Goal: Task Accomplishment & Management: Manage account settings

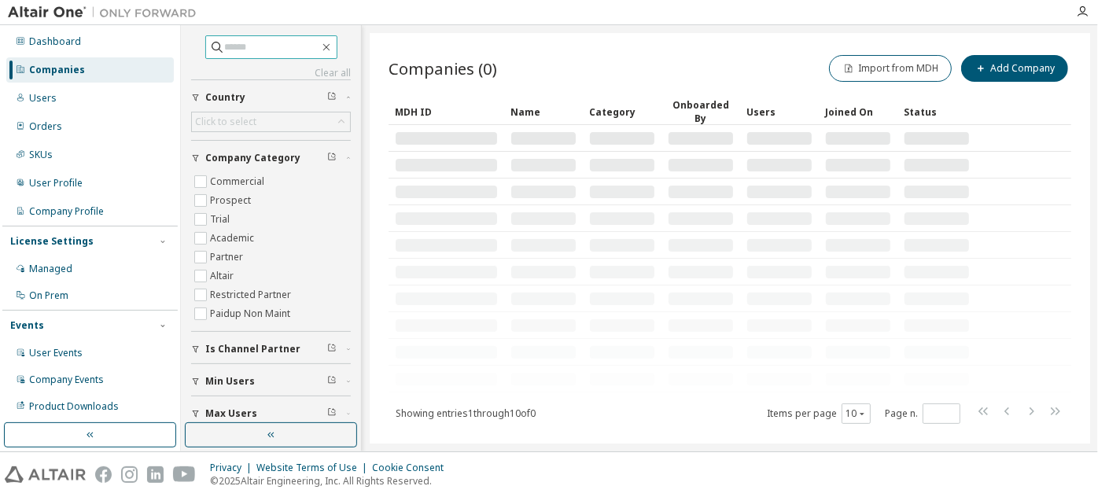
click at [300, 38] on span at bounding box center [271, 47] width 132 height 24
paste input "**********"
click at [290, 47] on input "**********" at bounding box center [272, 47] width 94 height 16
type input "**********"
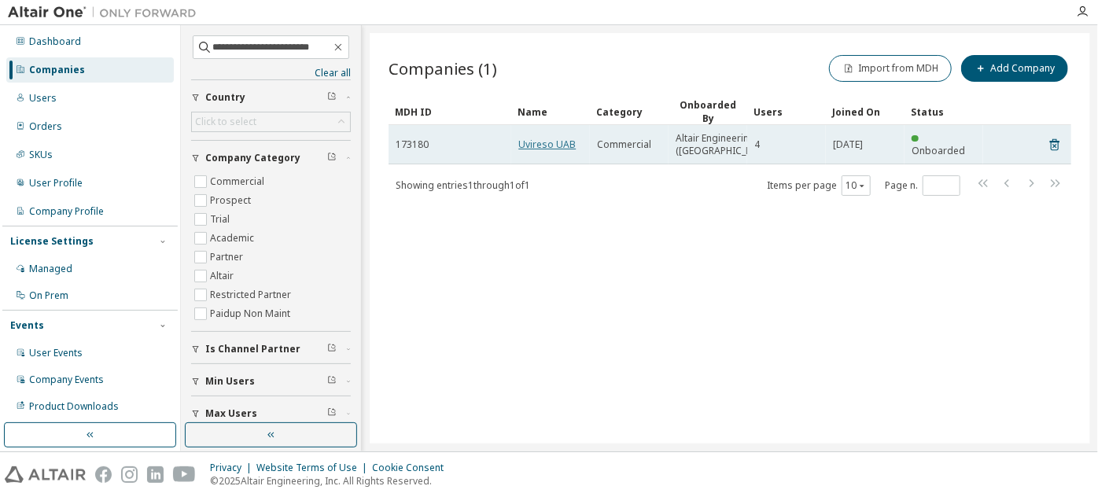
click at [541, 148] on link "Uvireso UAB" at bounding box center [546, 144] width 57 height 13
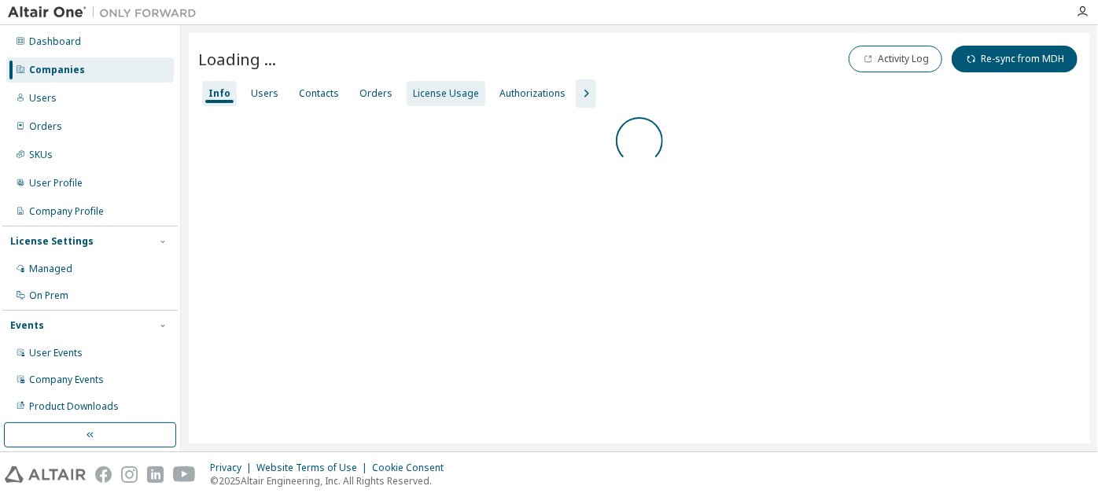
click at [417, 99] on div "License Usage" at bounding box center [446, 93] width 66 height 13
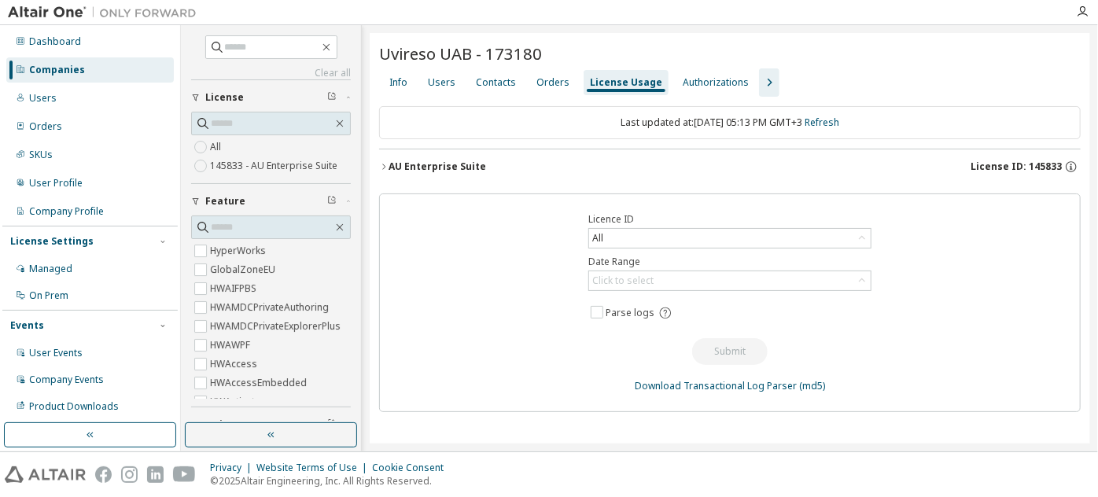
click at [397, 160] on div "AU Enterprise Suite" at bounding box center [438, 166] width 98 height 13
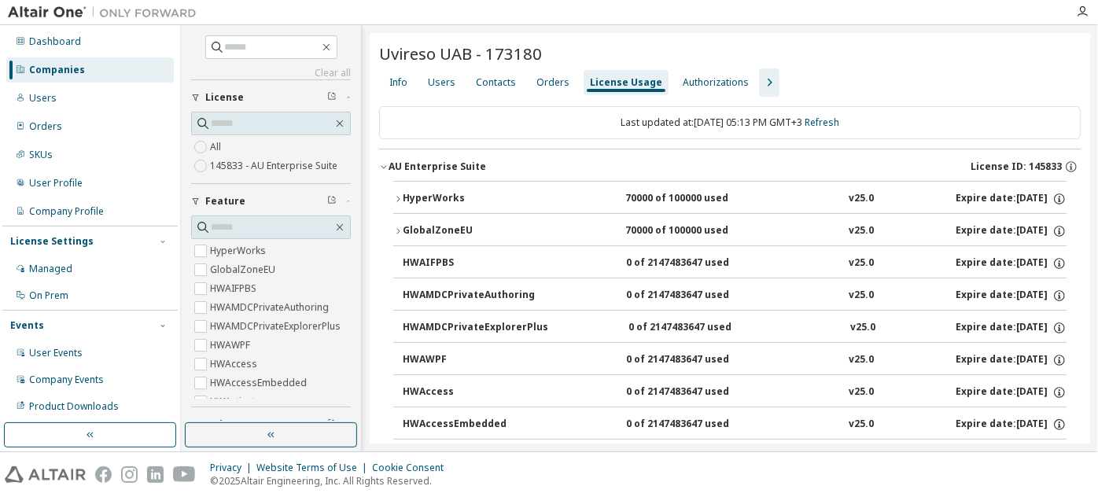
click at [400, 198] on icon "button" at bounding box center [397, 198] width 9 height 9
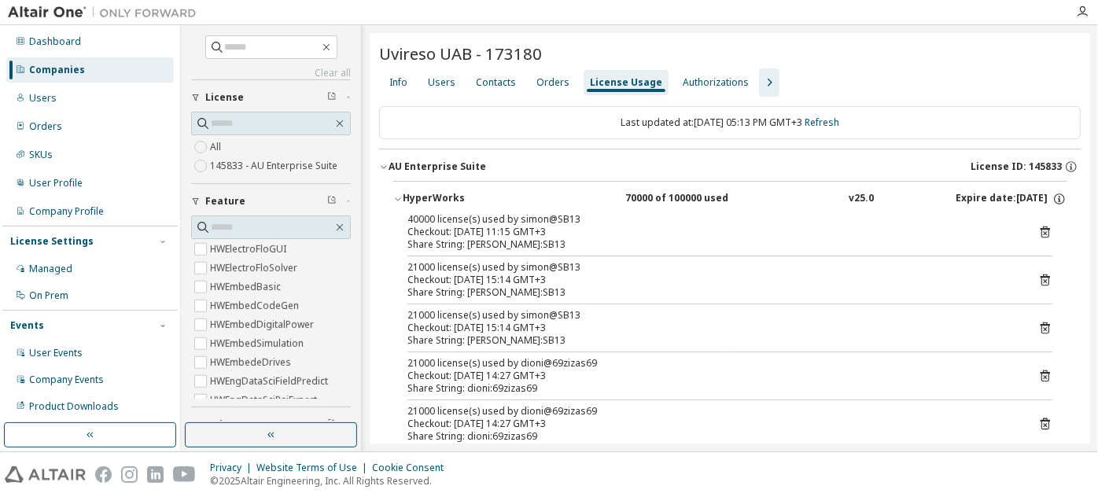
scroll to position [88, 0]
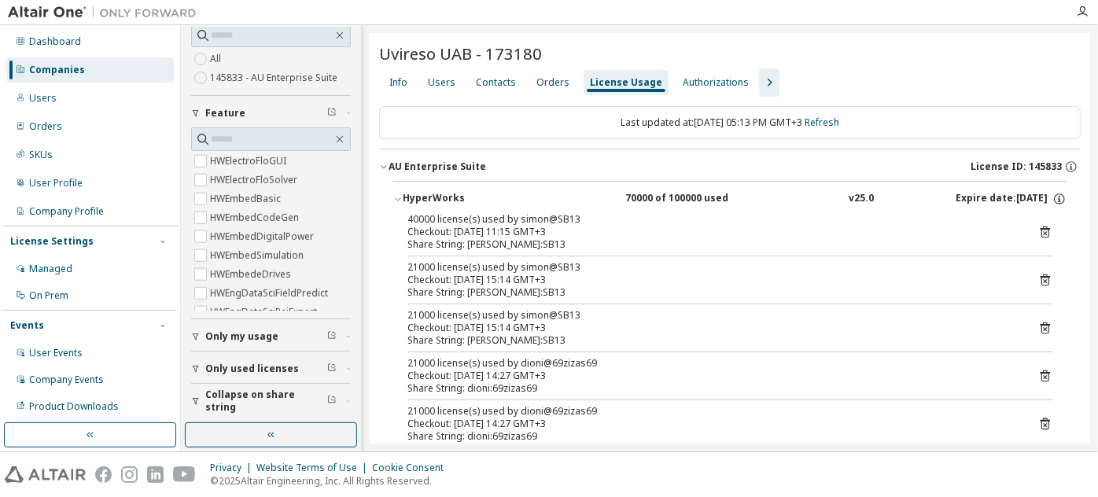
click at [240, 393] on span "Collapse on share string" at bounding box center [266, 401] width 122 height 25
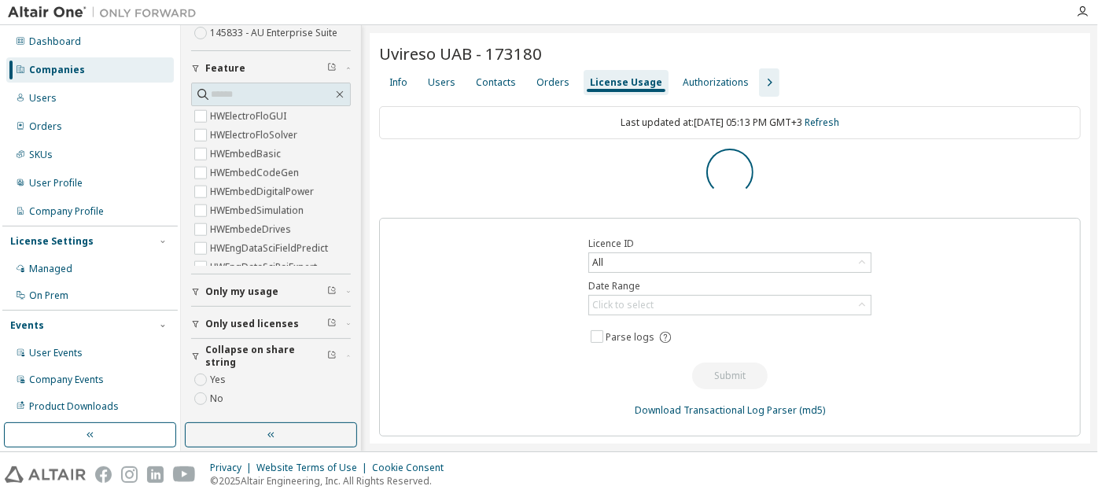
click at [249, 321] on span "Only used licenses" at bounding box center [252, 324] width 94 height 13
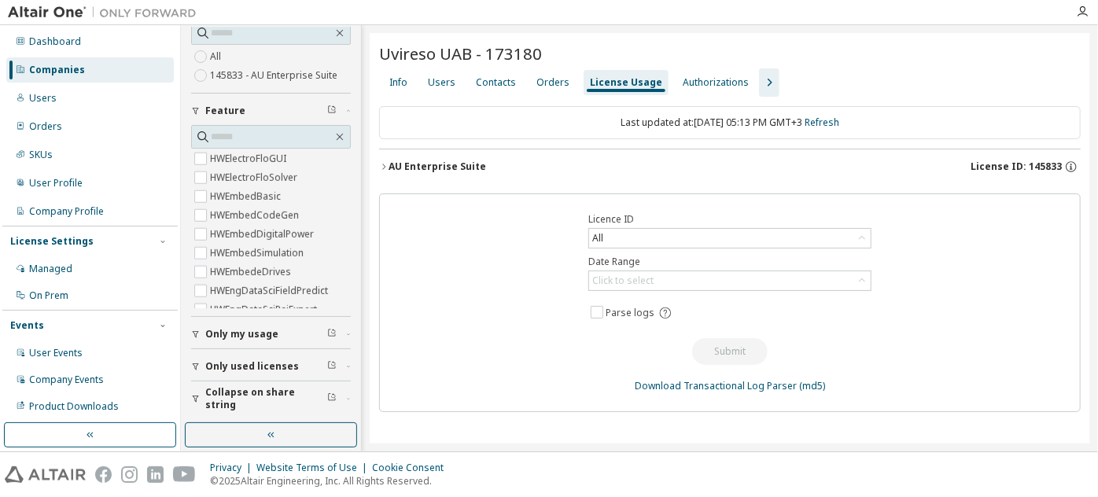
scroll to position [88, 0]
click at [453, 172] on div "AU Enterprise Suite" at bounding box center [438, 166] width 98 height 13
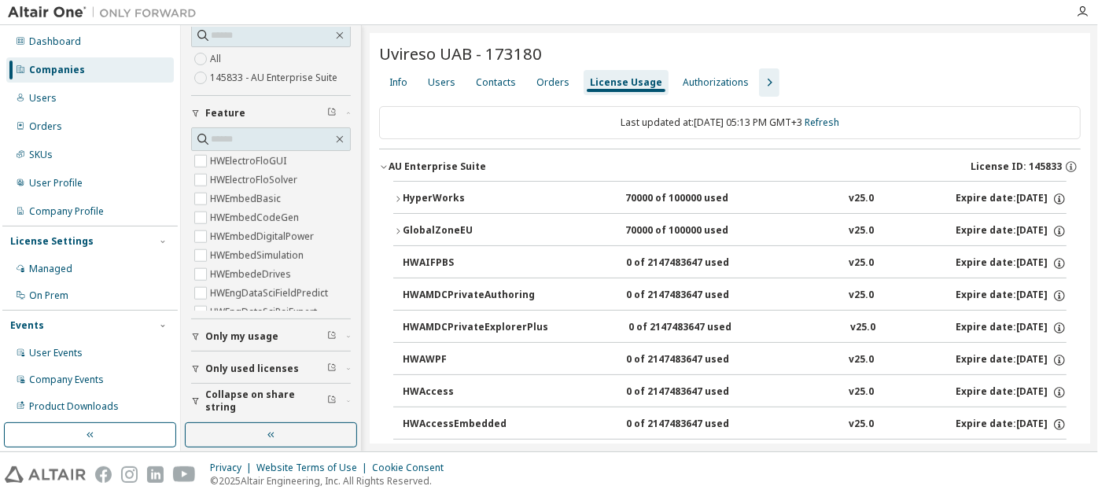
click at [451, 201] on div "HyperWorks" at bounding box center [474, 199] width 142 height 14
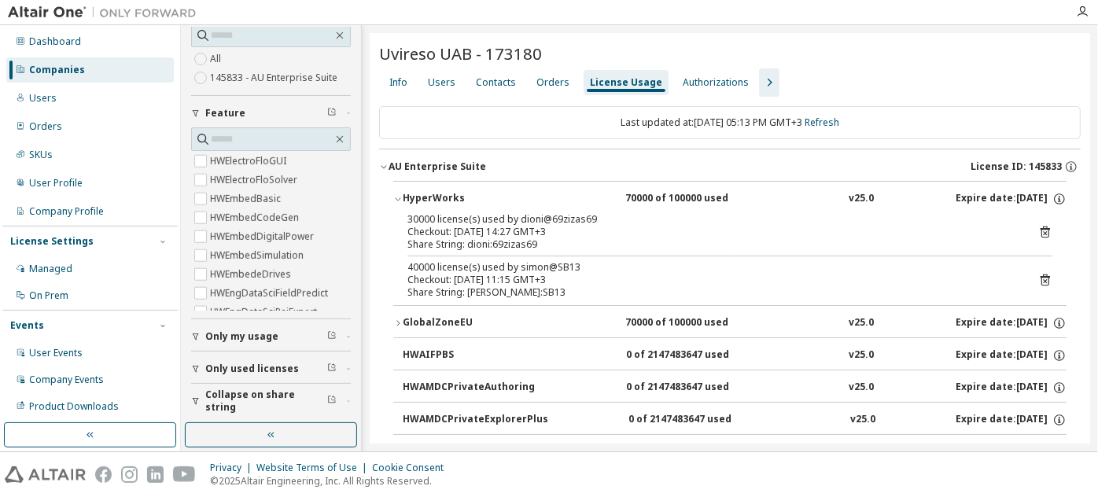
click at [451, 201] on div "HyperWorks" at bounding box center [474, 199] width 142 height 14
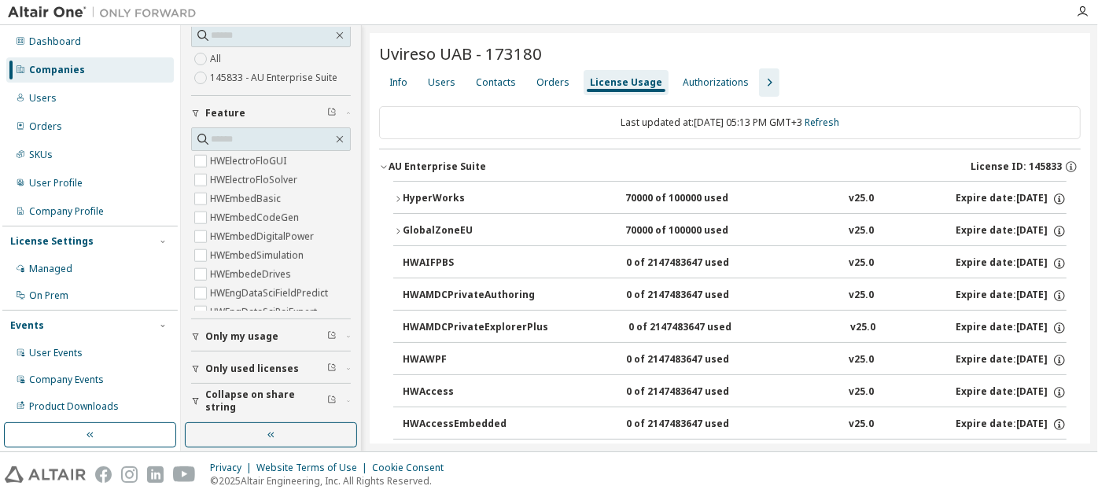
click at [448, 232] on div "GlobalZoneEU" at bounding box center [474, 231] width 142 height 14
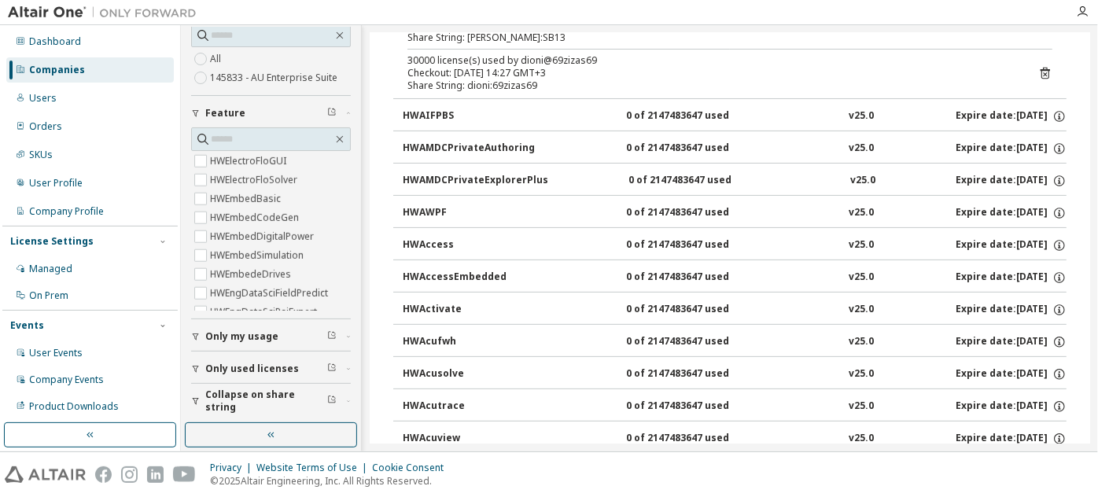
scroll to position [240, 0]
click at [266, 371] on span "Only used licenses" at bounding box center [252, 369] width 94 height 13
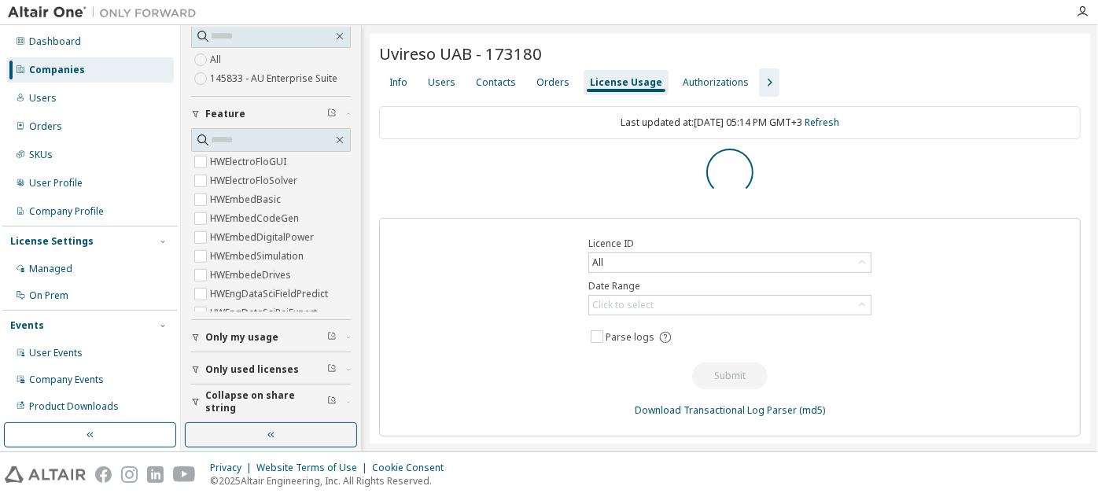
scroll to position [31, 0]
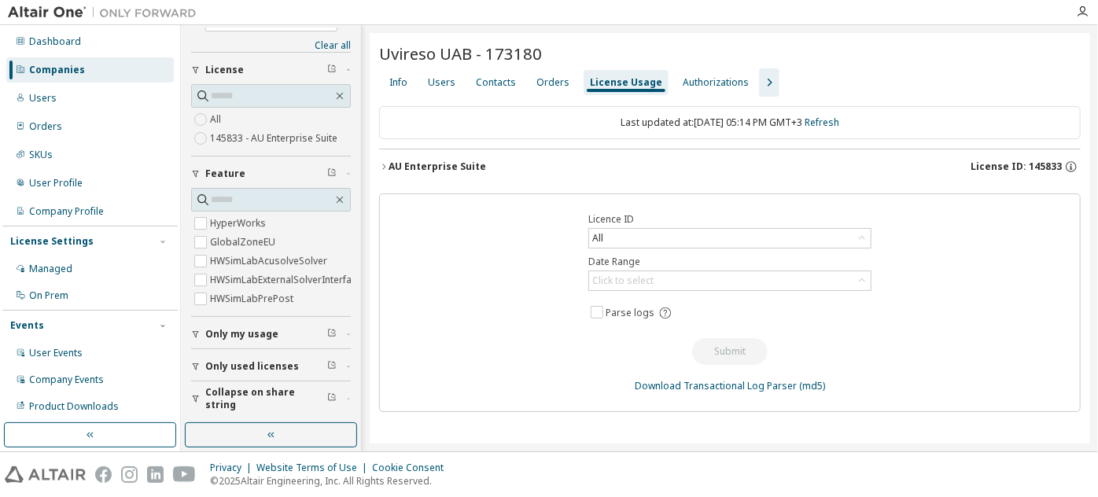
click at [444, 167] on div "AU Enterprise Suite" at bounding box center [438, 166] width 98 height 13
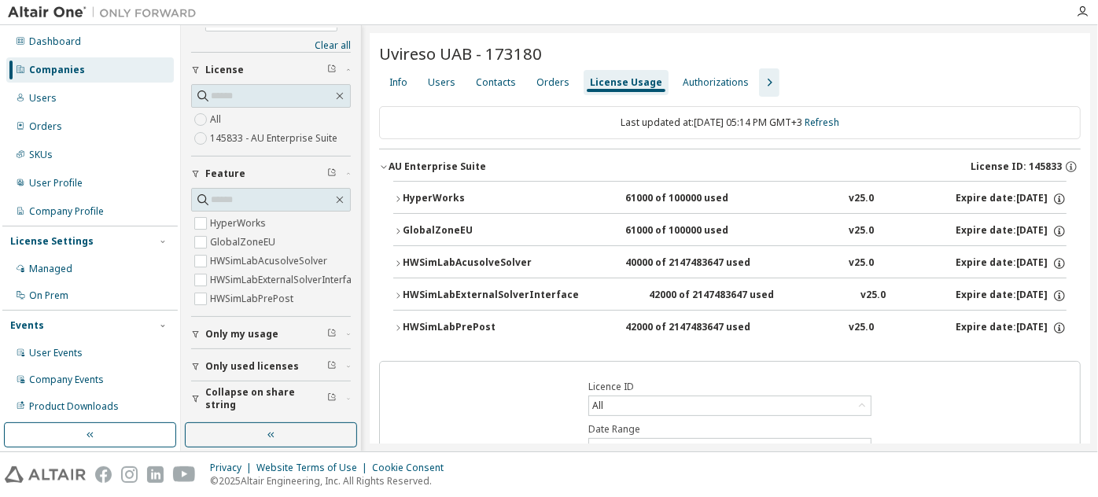
click at [485, 268] on div "HWSimLabAcusolveSolver" at bounding box center [474, 263] width 142 height 14
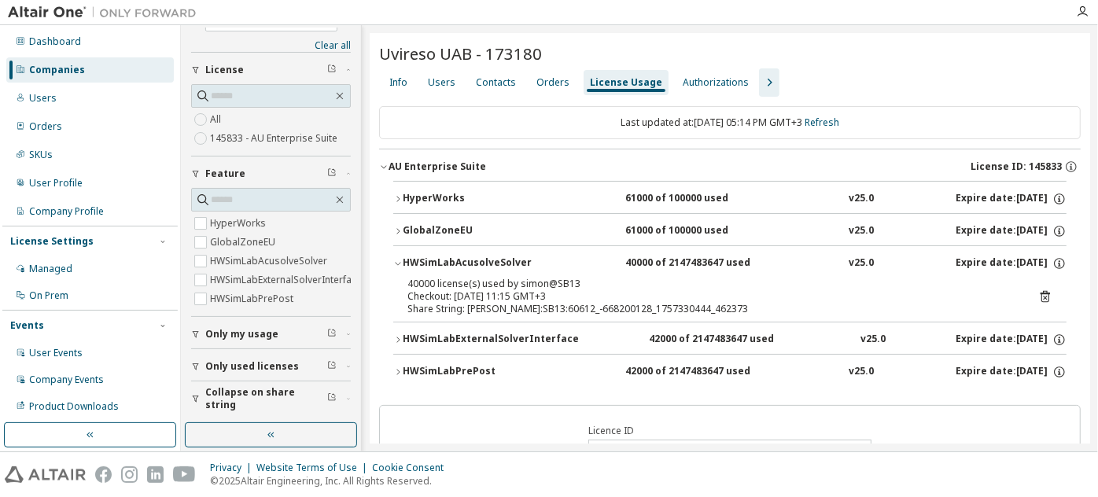
click at [487, 260] on div "HWSimLabAcusolveSolver" at bounding box center [474, 263] width 142 height 14
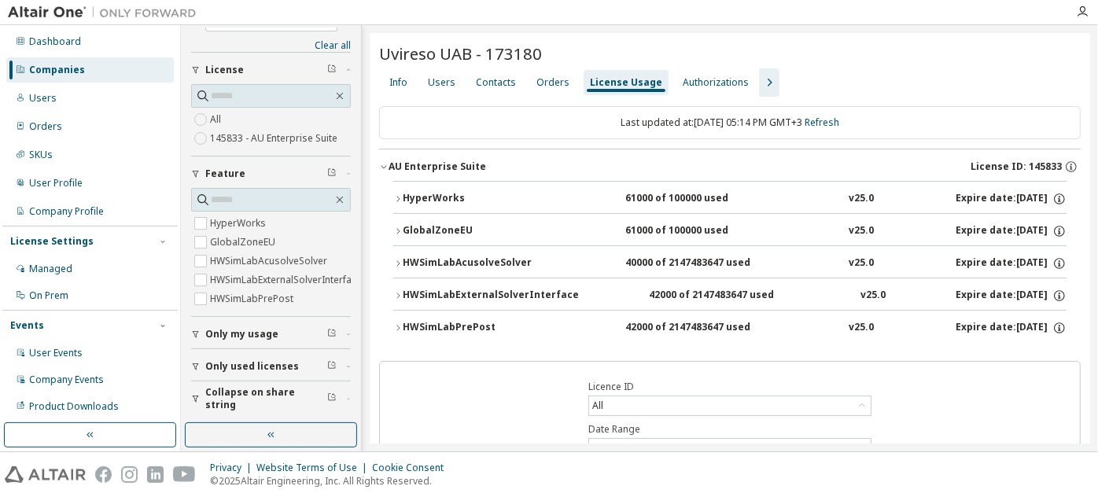
click at [433, 192] on div "HyperWorks" at bounding box center [474, 199] width 142 height 14
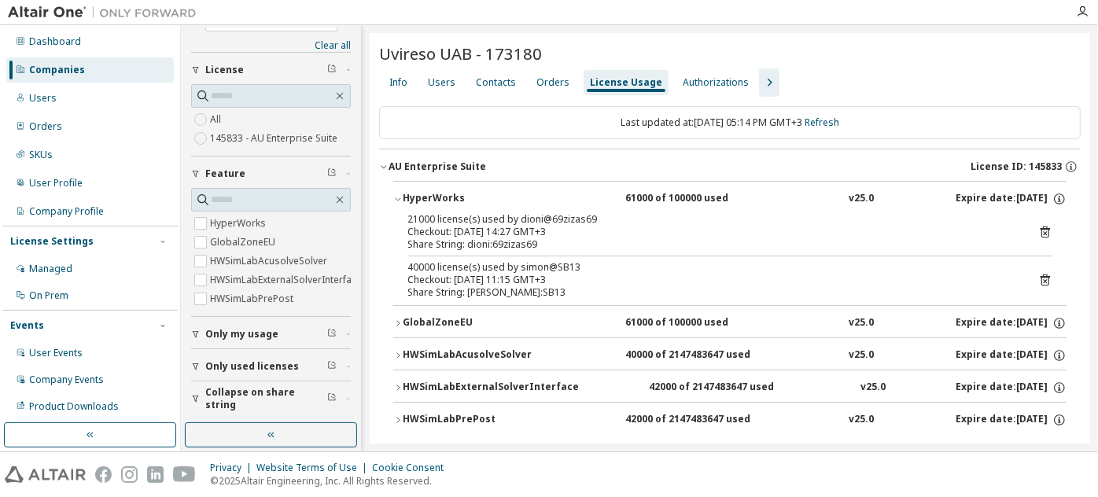
click at [433, 192] on div "HyperWorks" at bounding box center [474, 199] width 142 height 14
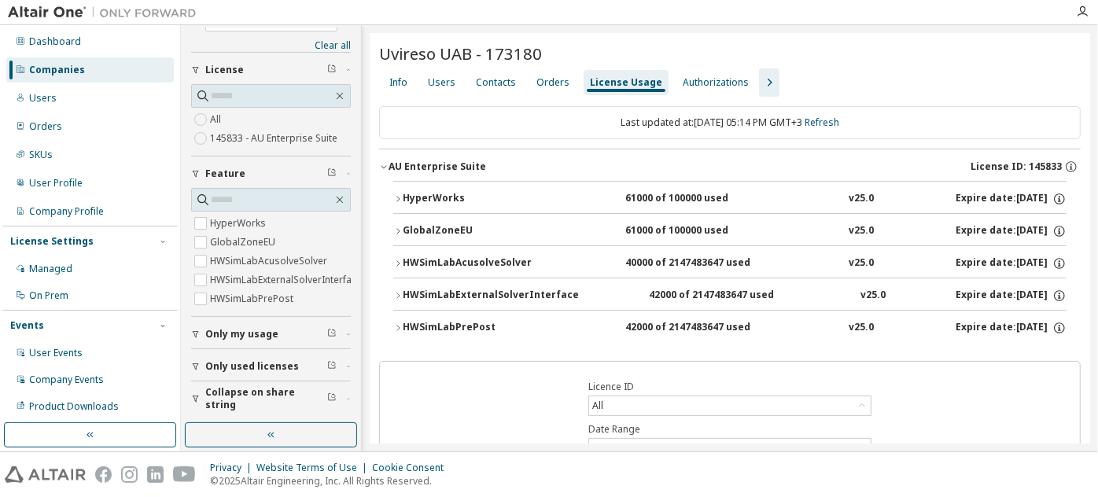
click at [431, 231] on div "GlobalZoneEU" at bounding box center [474, 231] width 142 height 14
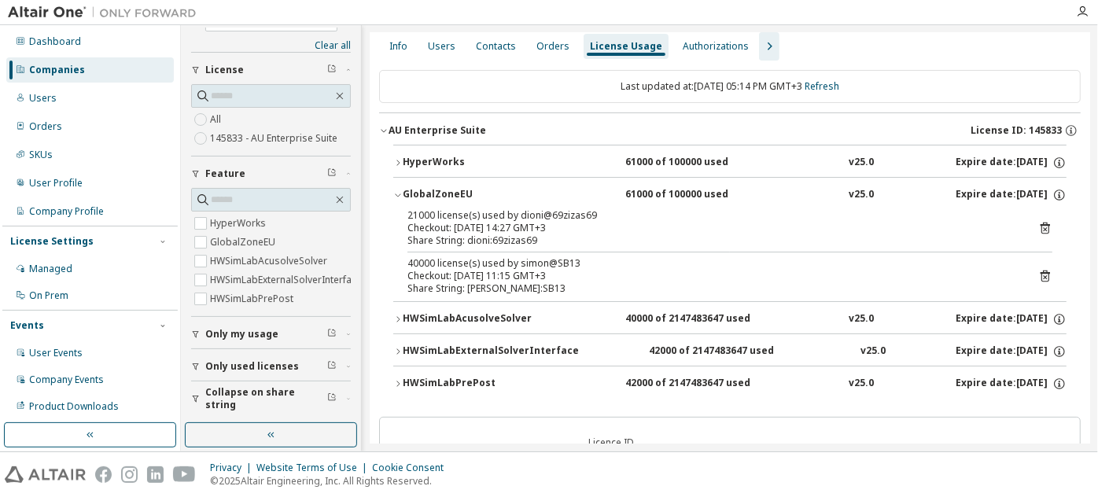
scroll to position [37, 0]
